Goal: Find specific page/section: Find specific page/section

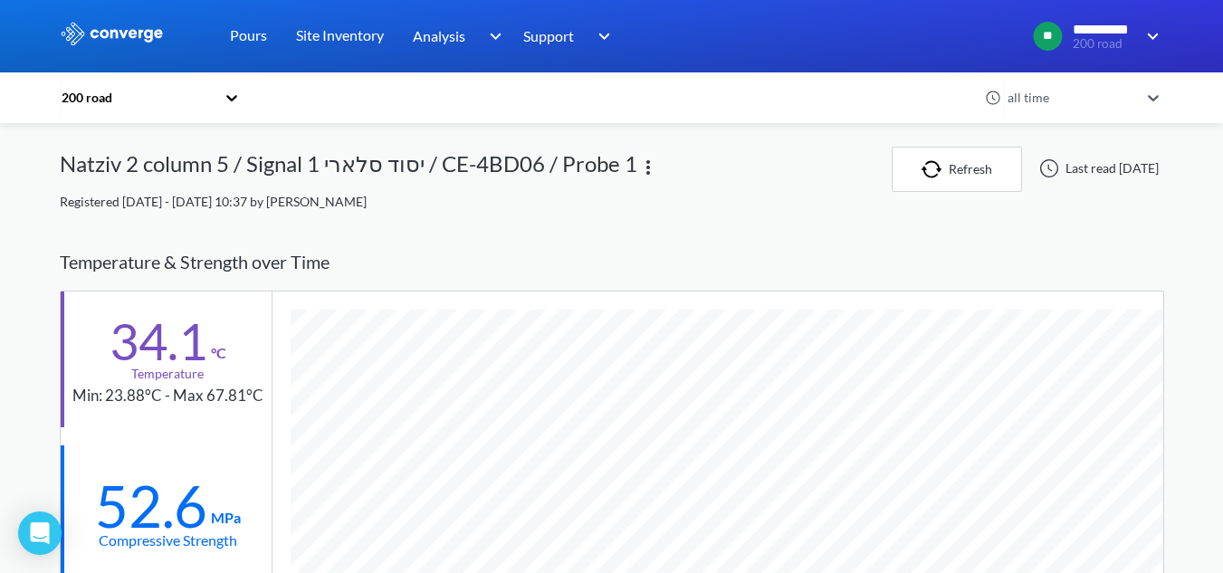
scroll to position [1158, 1104]
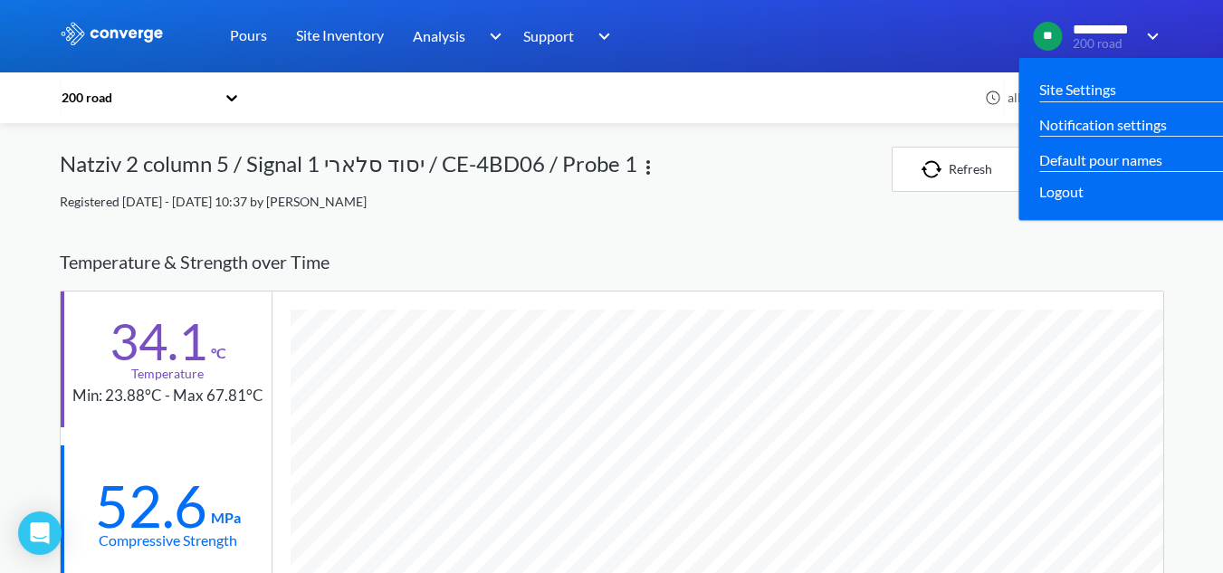
click at [1108, 40] on span "200 road" at bounding box center [1104, 44] width 62 height 14
click at [1128, 39] on span "200 road" at bounding box center [1104, 44] width 62 height 14
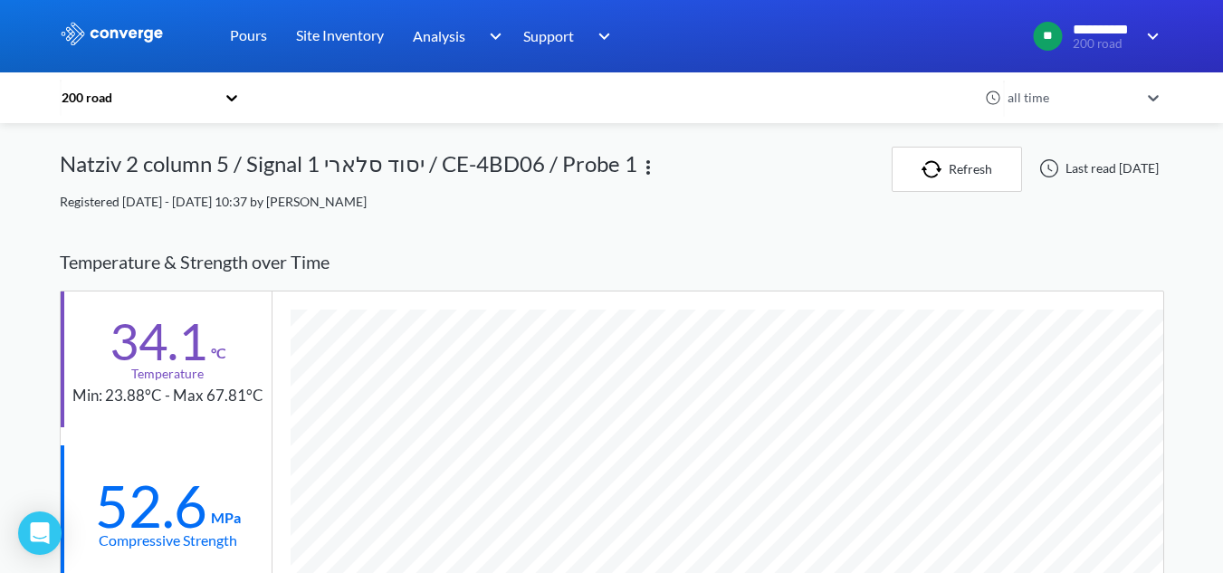
click at [214, 33] on div "Pours Site Inventory Analysis Concrete Performance BIM Support Online Help Guid…" at bounding box center [391, 36] width 453 height 72
click at [242, 37] on link "Pours" at bounding box center [248, 36] width 37 height 72
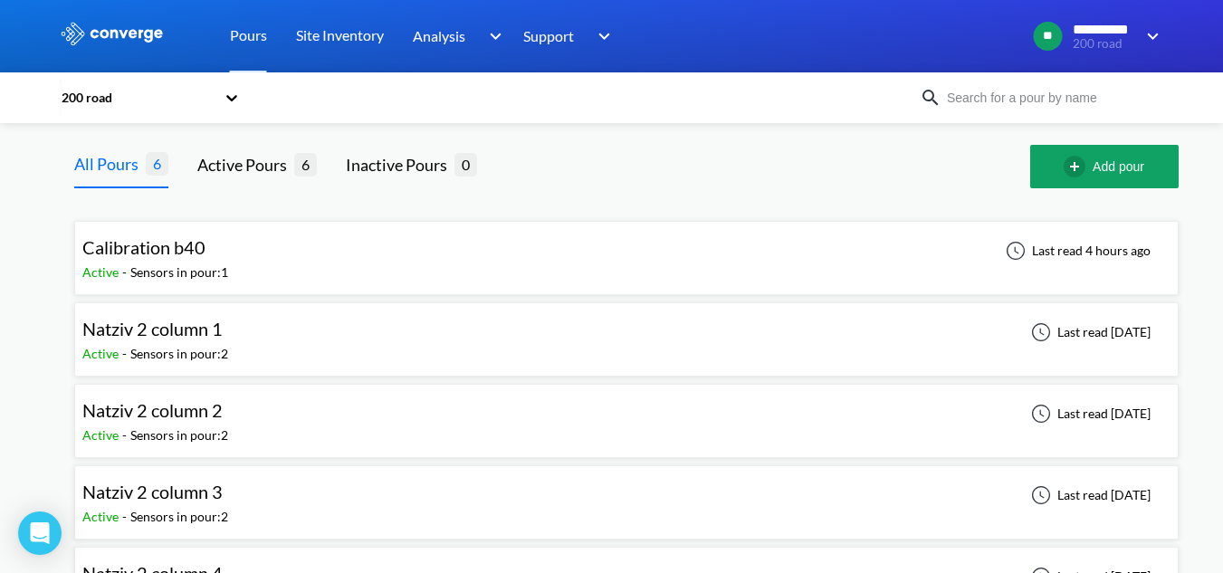
click at [234, 112] on div at bounding box center [232, 98] width 18 height 42
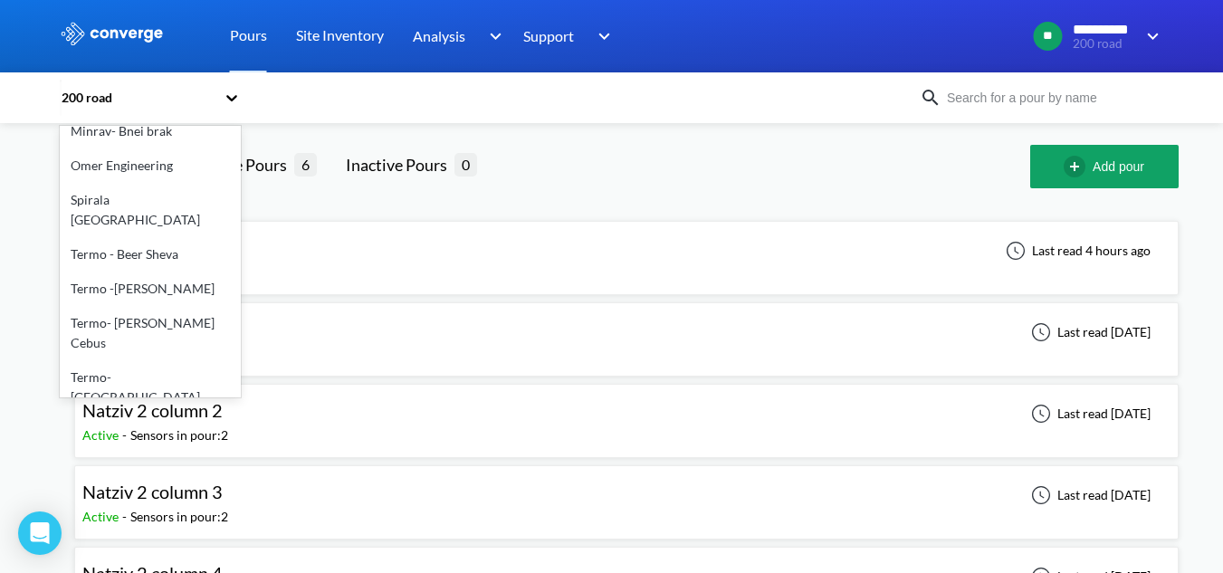
scroll to position [181, 0]
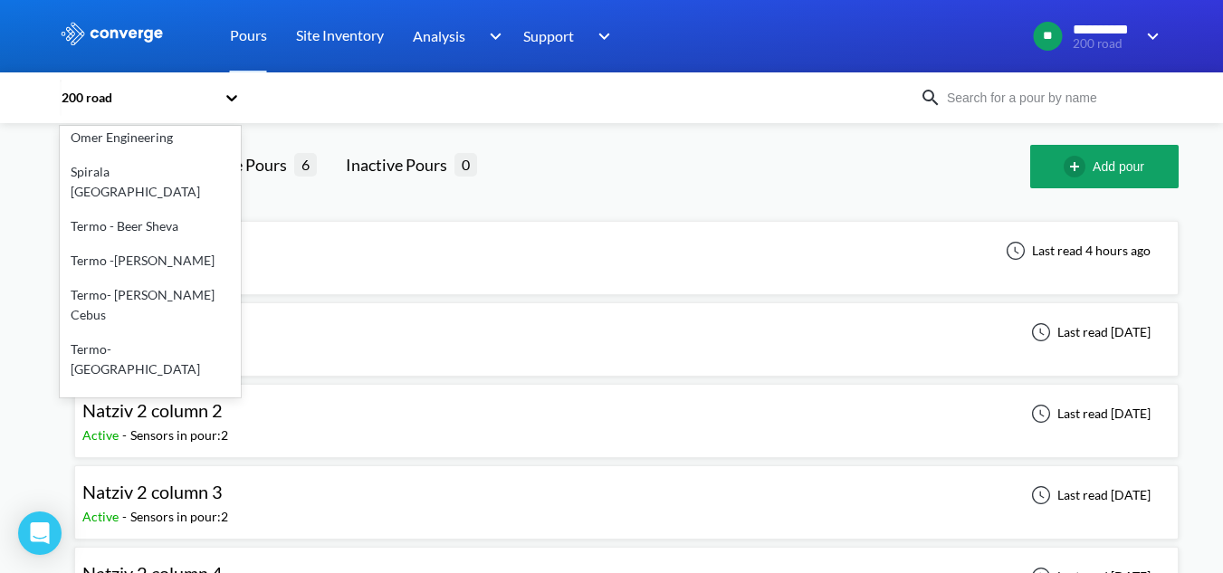
click at [148, 421] on div "Termo-electra" at bounding box center [150, 438] width 181 height 34
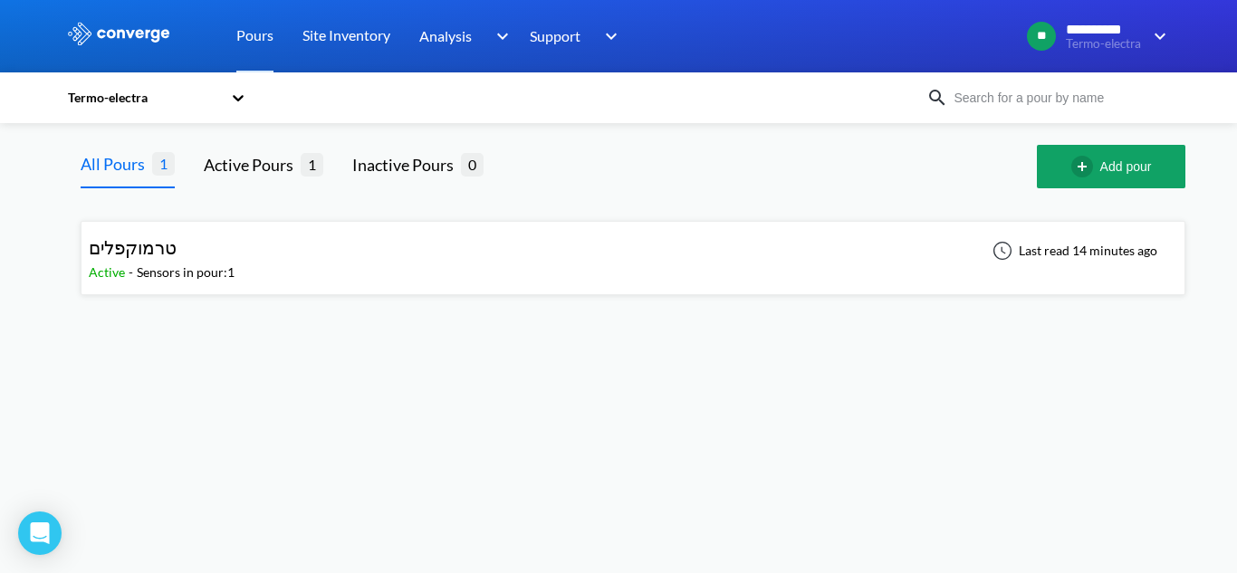
click at [167, 261] on div "טרמוקפלים" at bounding box center [133, 248] width 88 height 28
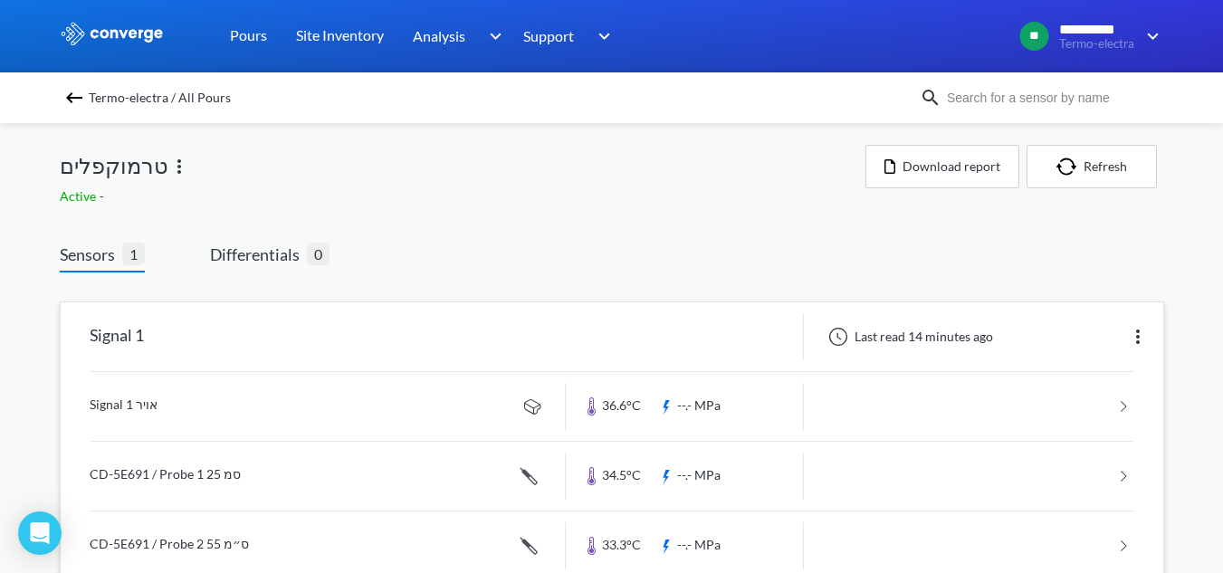
click at [1145, 343] on img at bounding box center [1138, 337] width 22 height 22
click at [1114, 342] on div "Edit" at bounding box center [1091, 337] width 116 height 34
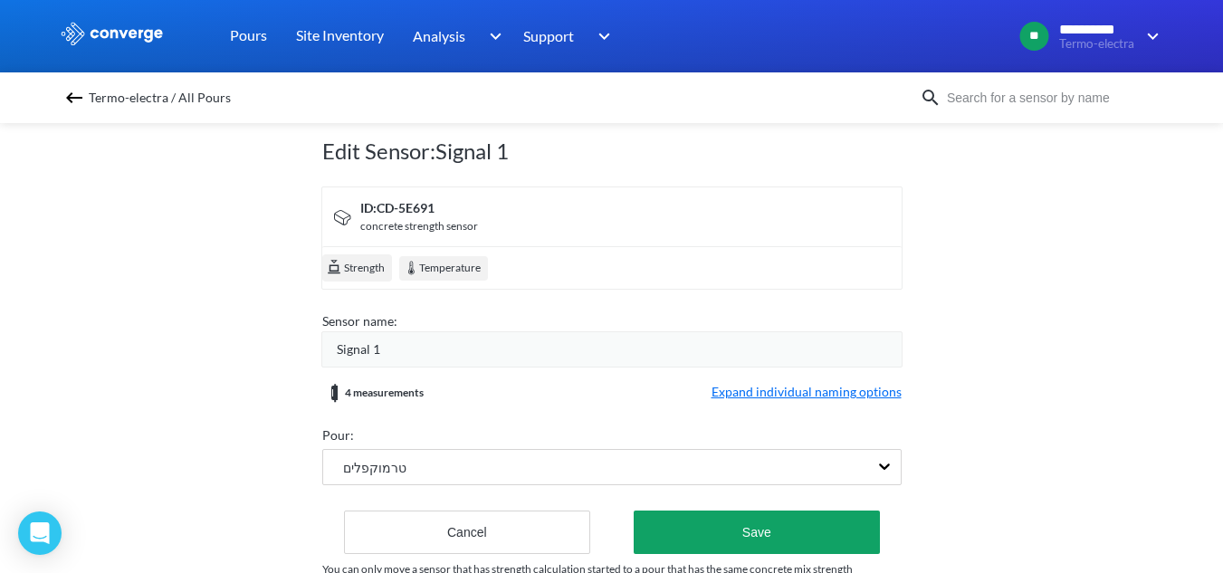
scroll to position [121, 0]
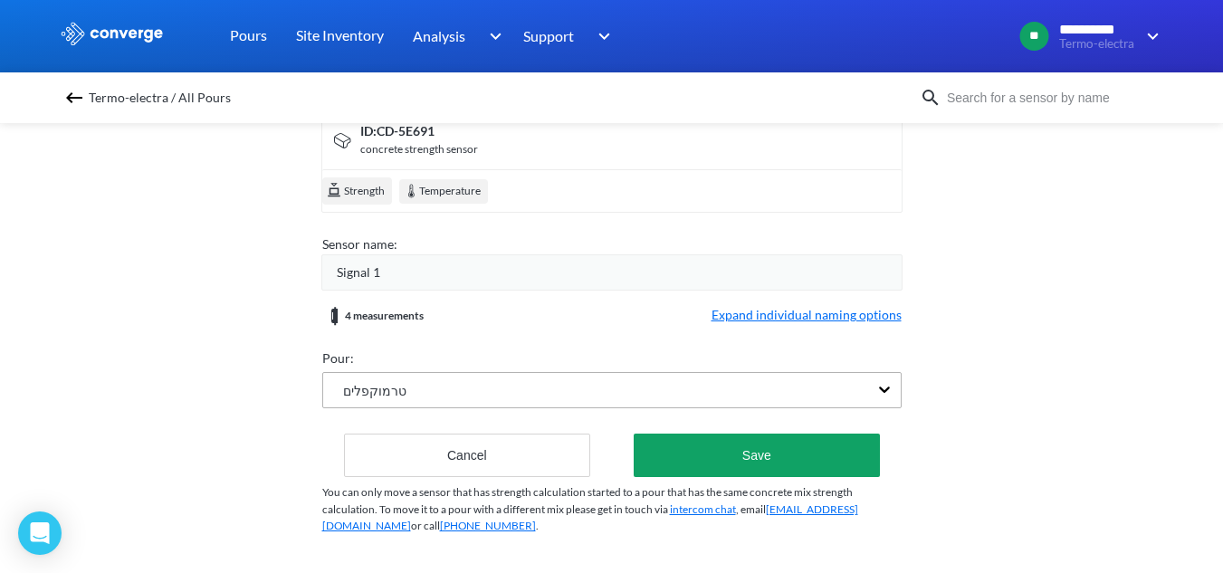
click at [535, 391] on div "טרמוקפלים" at bounding box center [595, 390] width 545 height 34
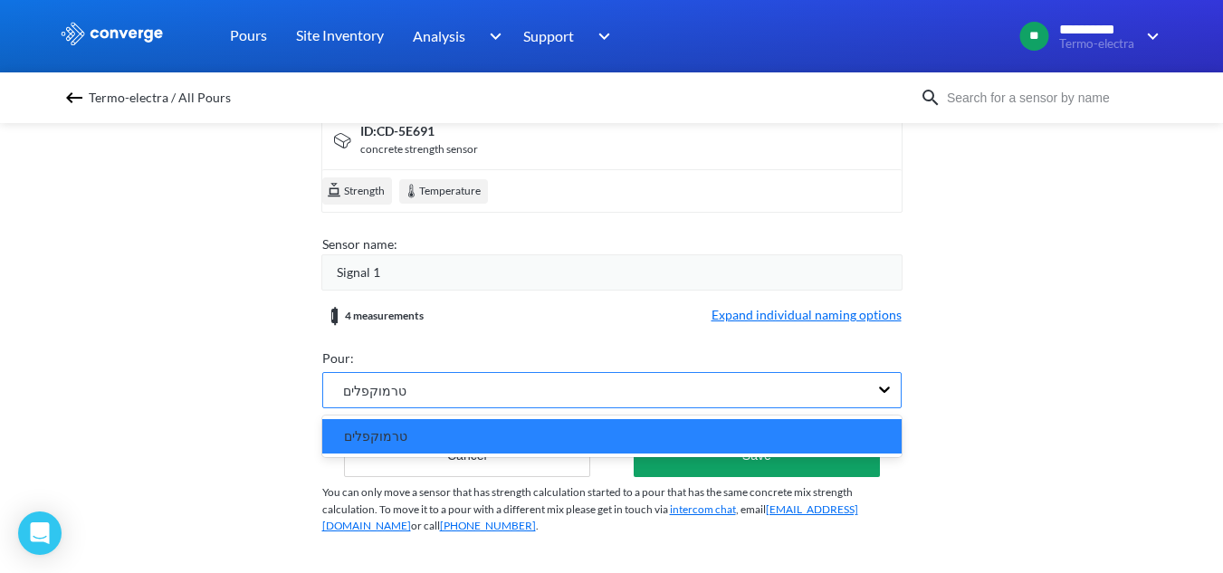
click at [535, 391] on div "טרמוקפלים" at bounding box center [595, 390] width 545 height 34
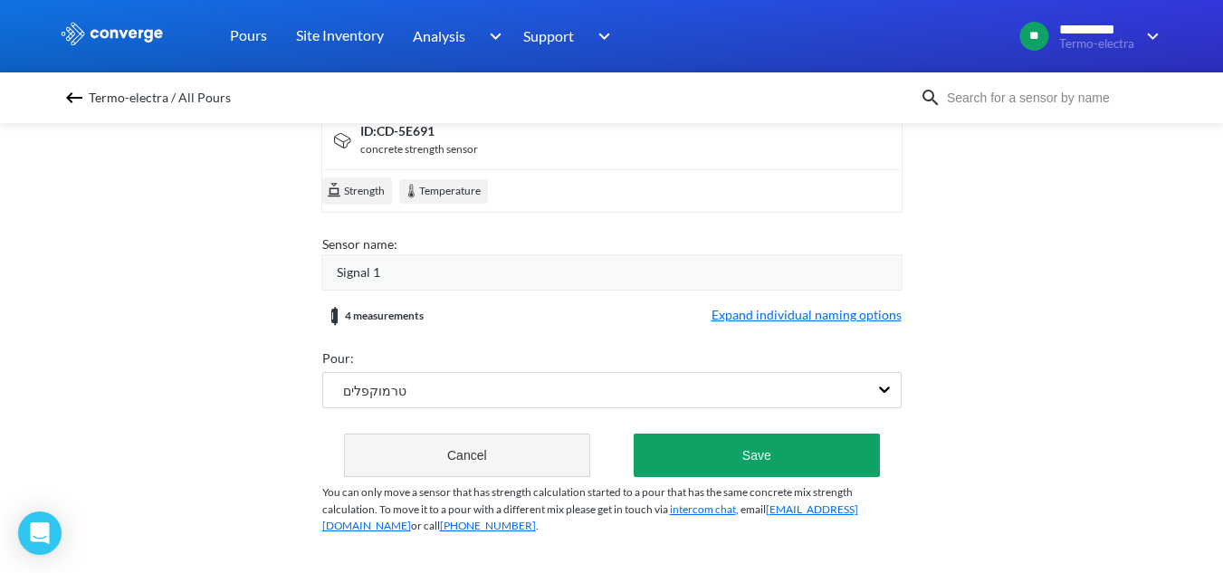
click at [514, 454] on button "Cancel" at bounding box center [467, 455] width 247 height 43
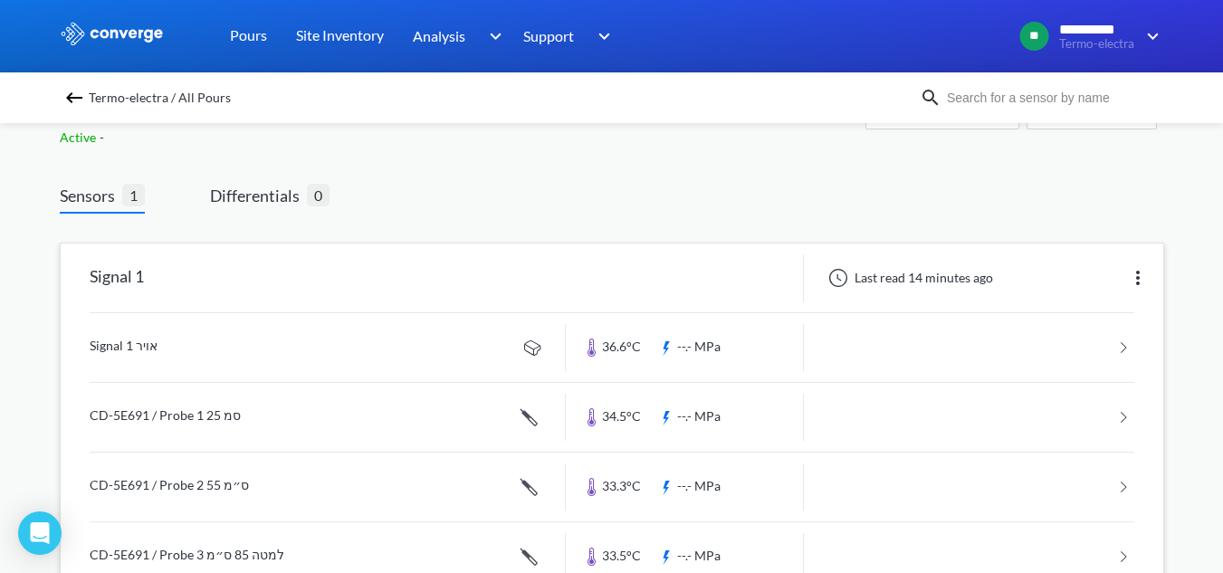
scroll to position [114, 0]
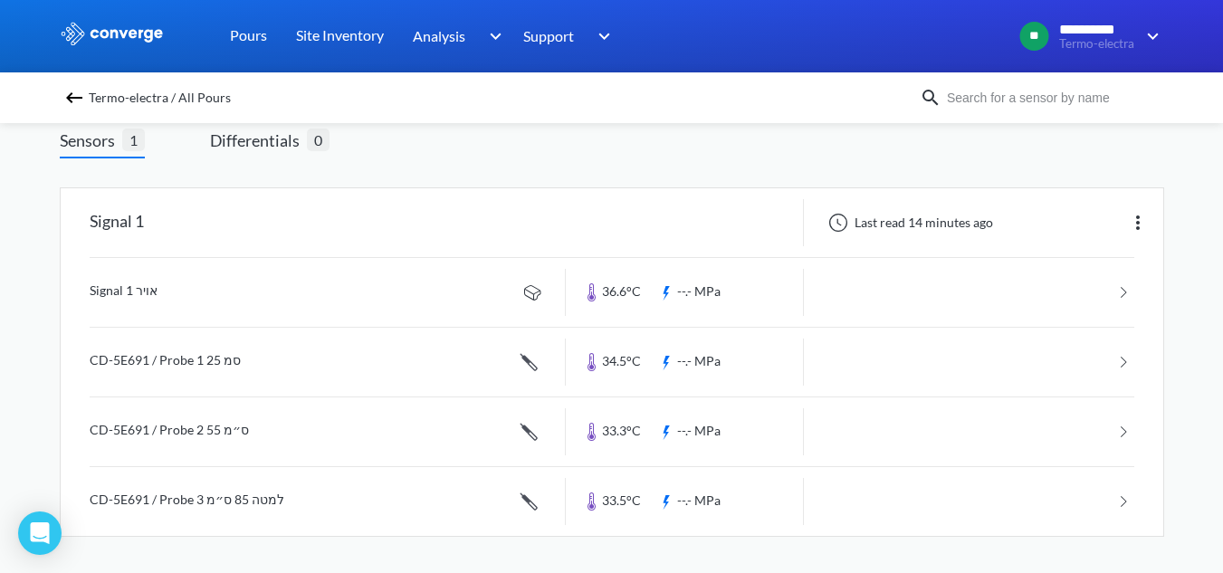
click at [1146, 215] on img at bounding box center [1138, 223] width 22 height 22
drag, startPoint x: 1137, startPoint y: 168, endPoint x: 1132, endPoint y: 179, distance: 12.1
click at [1138, 168] on div "Signal 1 Last read 14 minutes ago Edit Signal 1 אויר 36.6°C --.- MPa CD-5E691 /…" at bounding box center [612, 365] width 1104 height 415
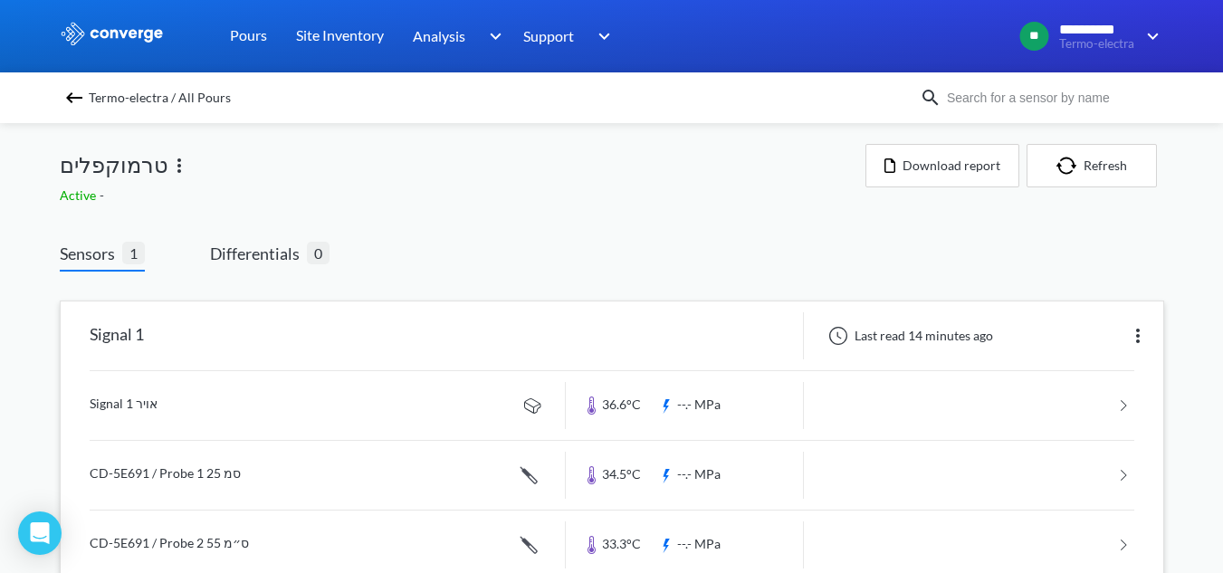
scroll to position [0, 0]
